Goal: Navigation & Orientation: Find specific page/section

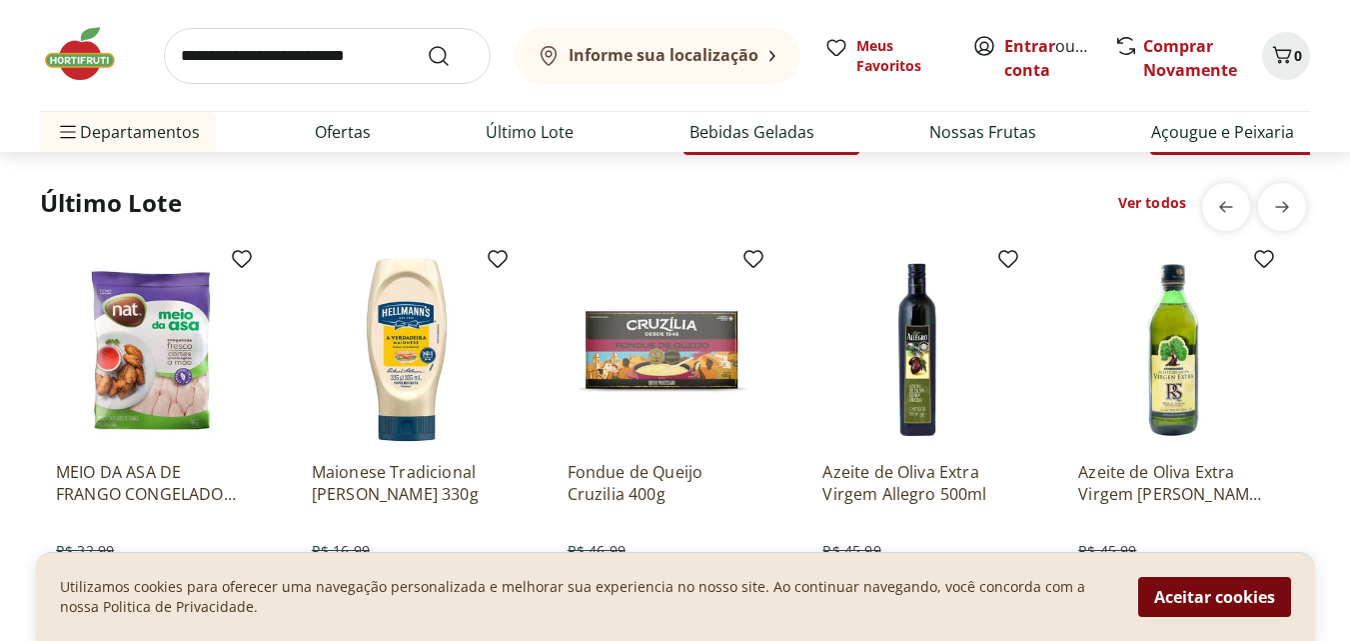
scroll to position [1699, 0]
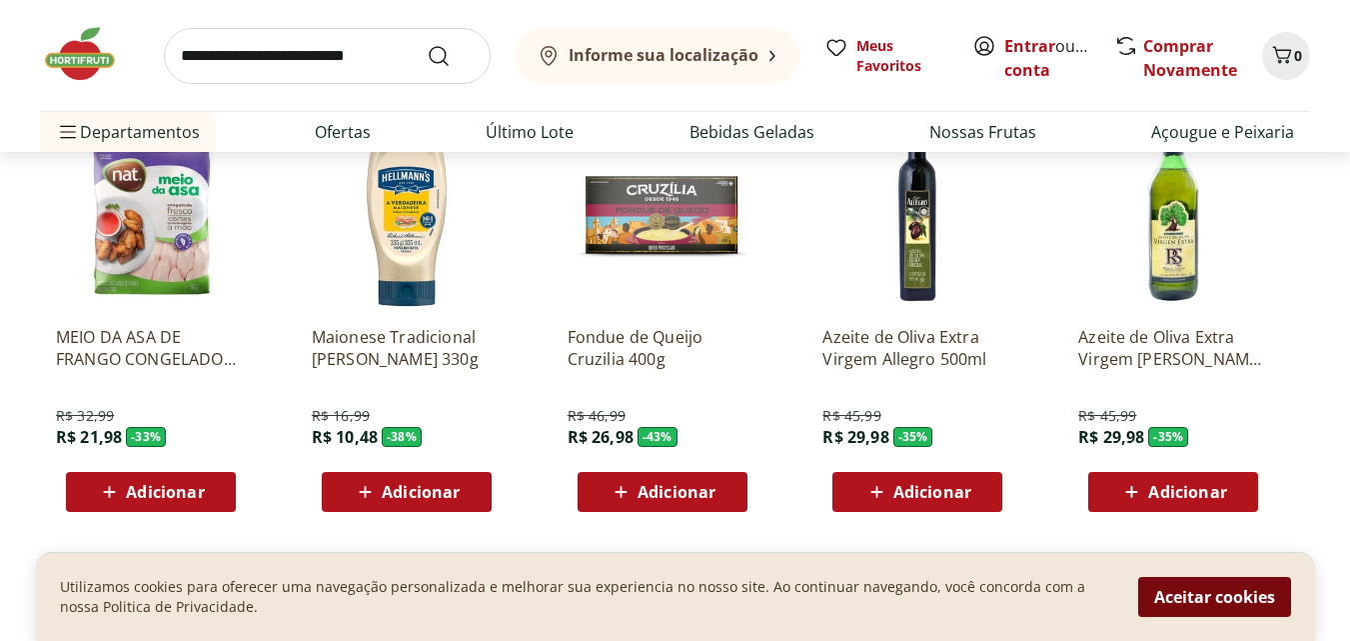
click at [1223, 597] on button "Aceitar cookies" at bounding box center [1214, 597] width 153 height 40
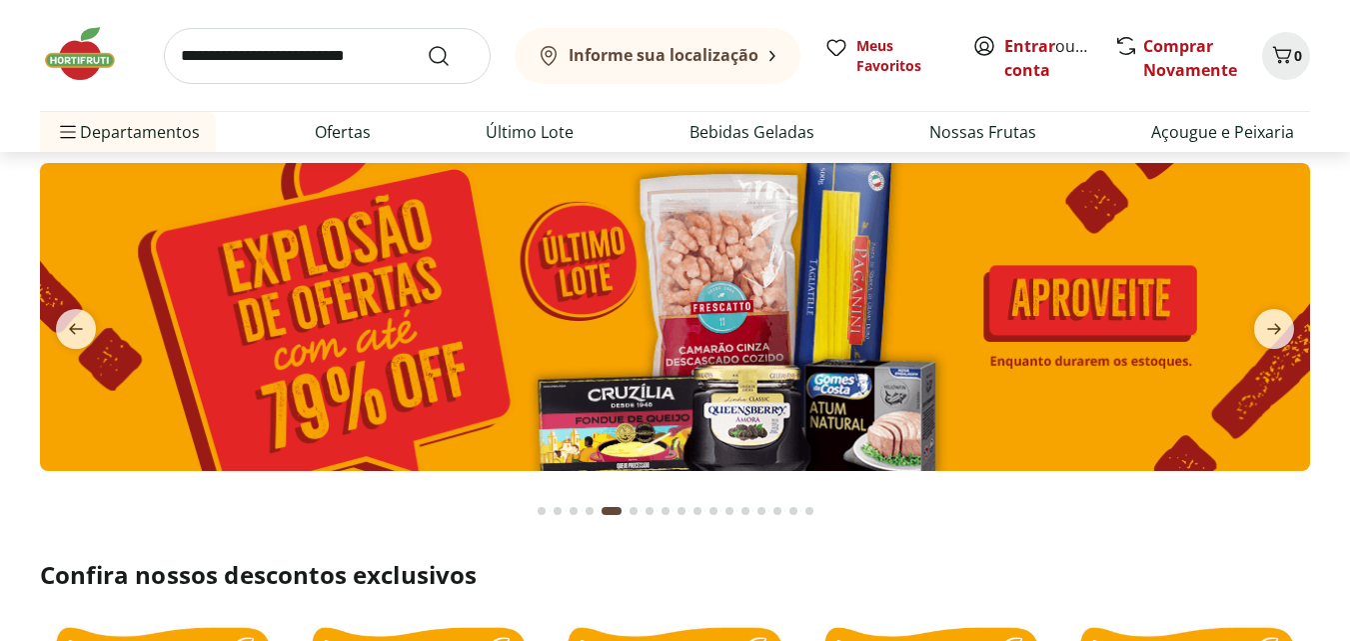
scroll to position [0, 0]
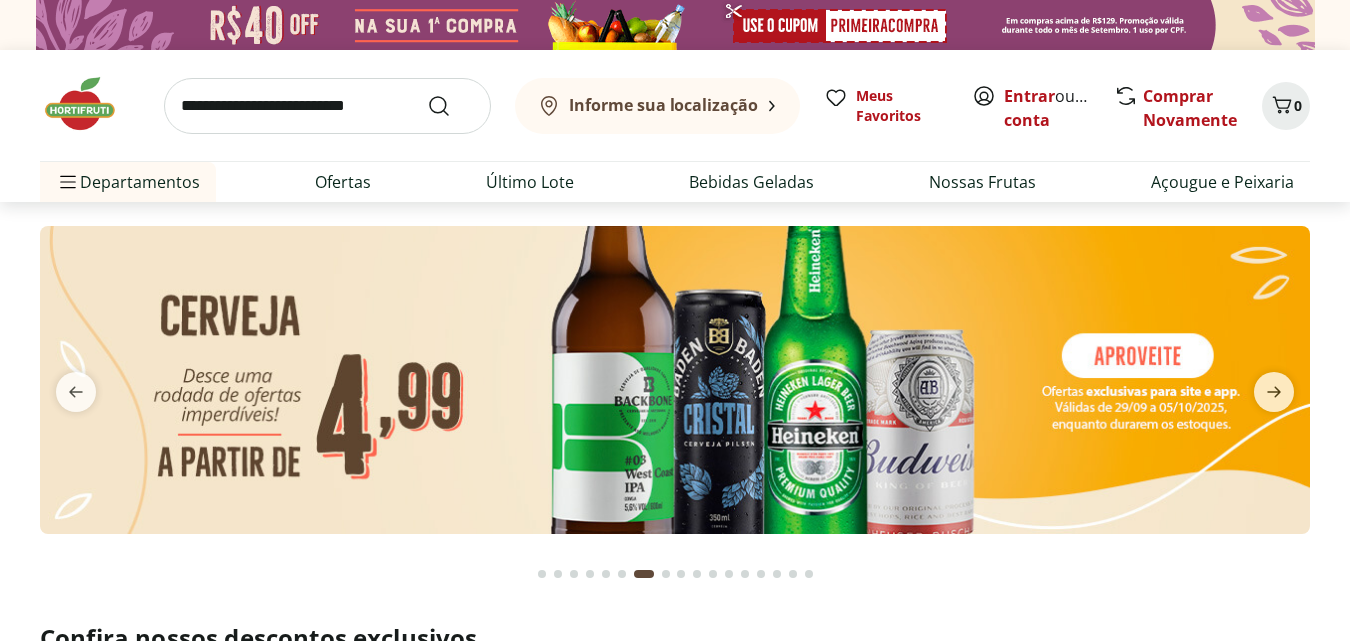
click at [771, 104] on icon at bounding box center [773, 106] width 6 height 12
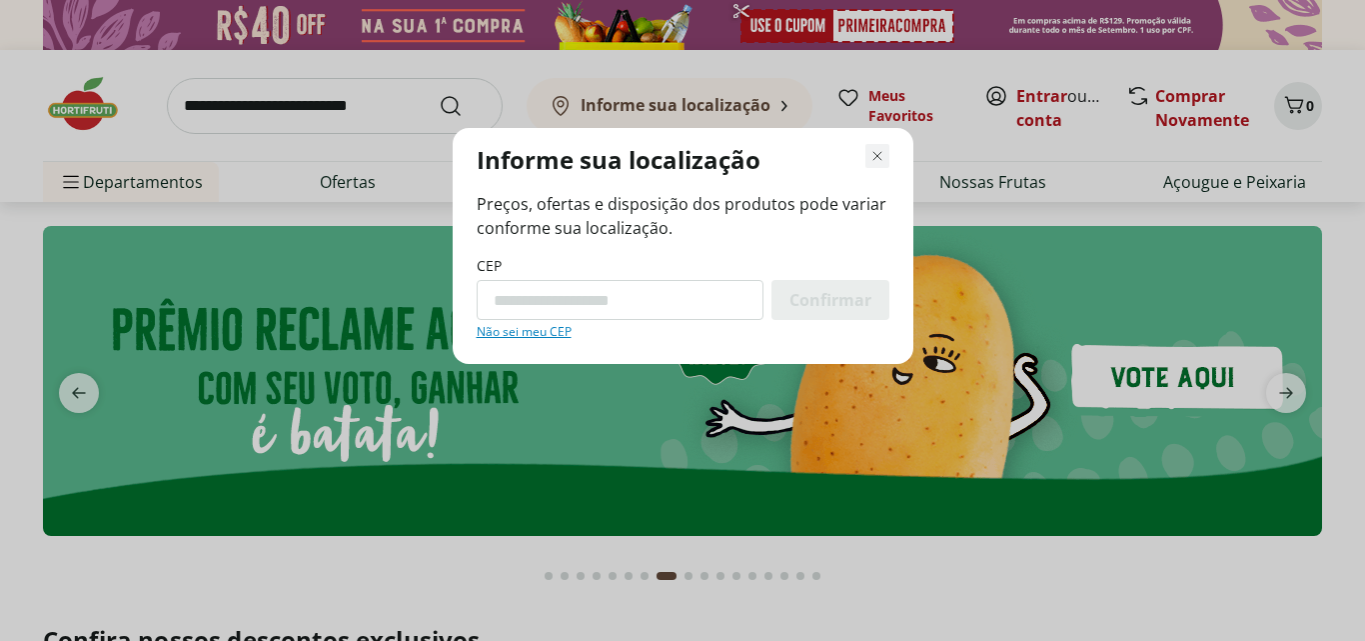
click at [878, 157] on icon "Fechar modal de regionalização" at bounding box center [877, 156] width 24 height 24
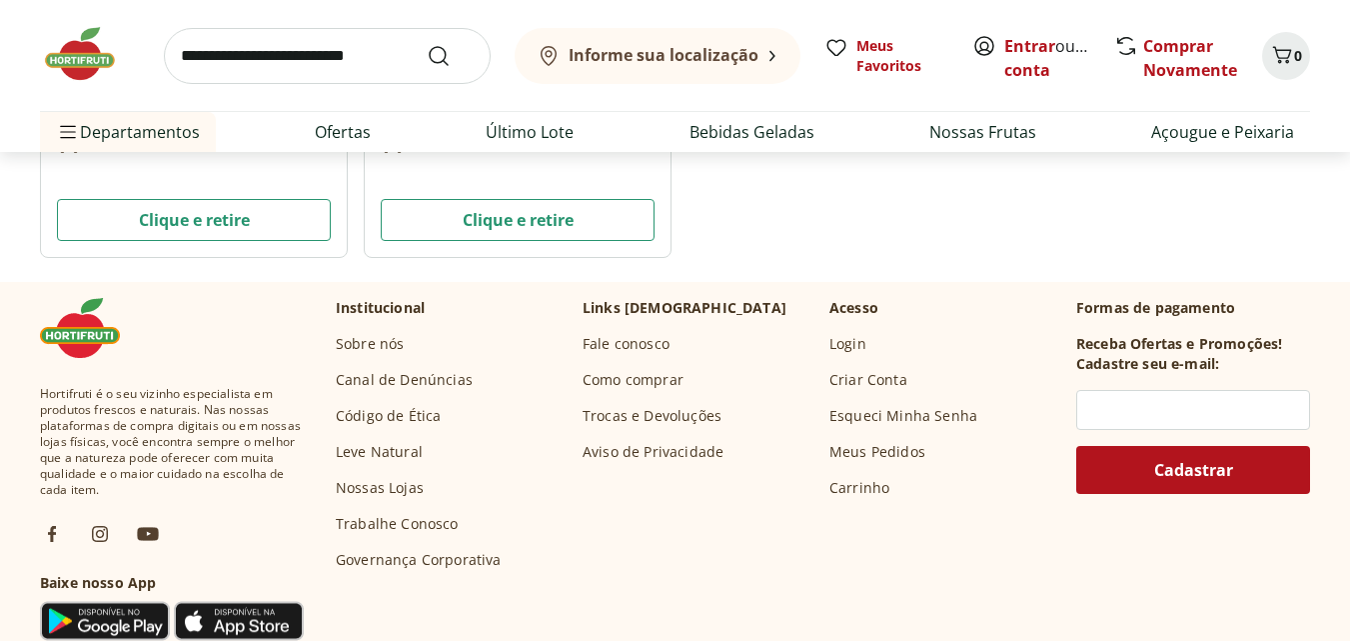
scroll to position [8395, 0]
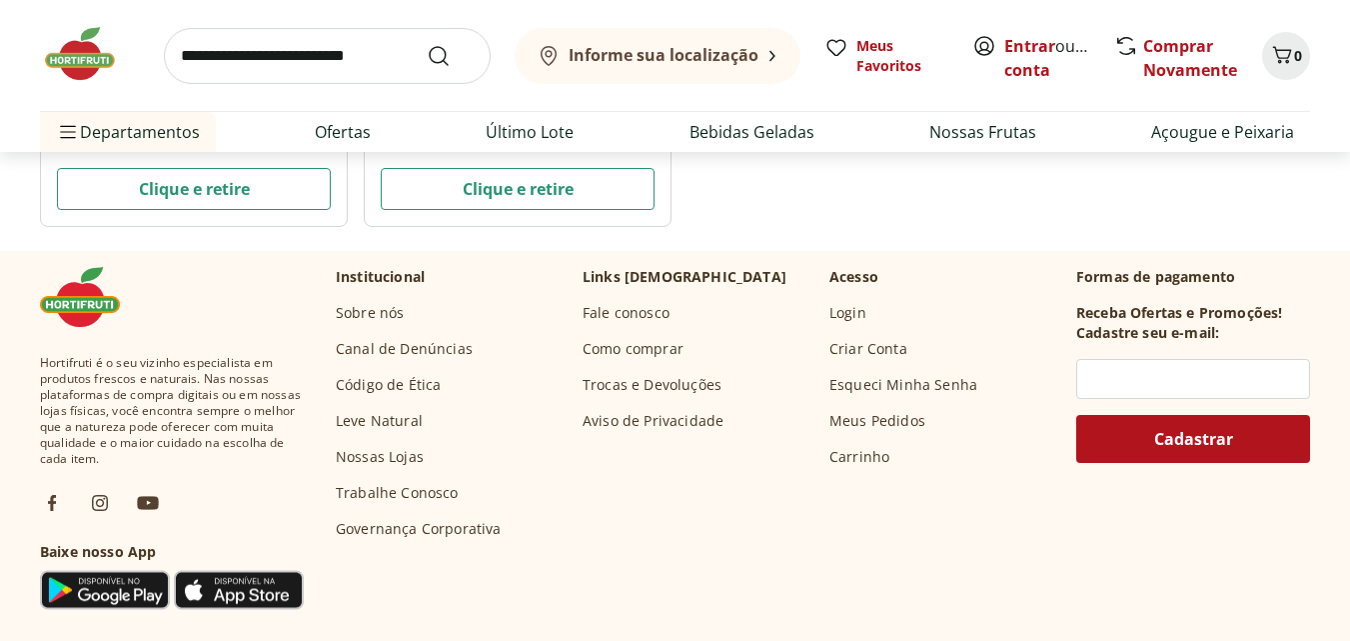
click at [416, 490] on link "Trabalhe Conosco" at bounding box center [397, 493] width 123 height 20
